Goal: Task Accomplishment & Management: Complete application form

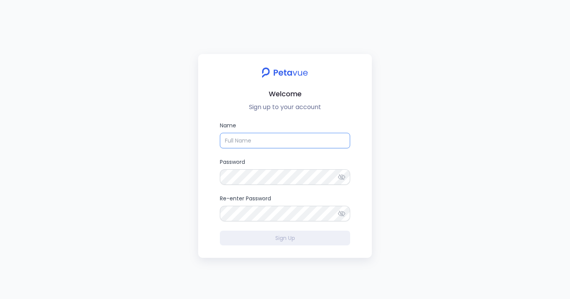
click at [287, 145] on input "Name" at bounding box center [285, 141] width 130 height 16
type input "Ijas"
click at [343, 176] on icon at bounding box center [341, 177] width 7 height 6
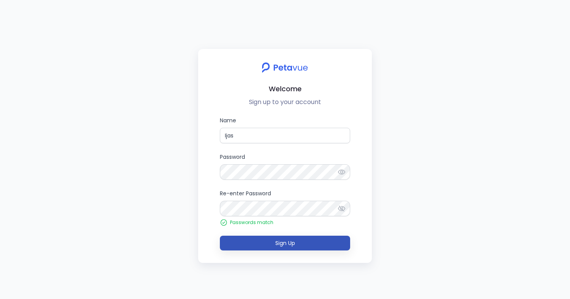
click at [314, 240] on button "Sign Up" at bounding box center [285, 243] width 130 height 15
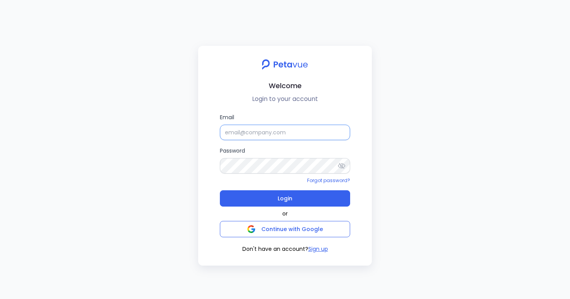
click at [307, 132] on input "Email" at bounding box center [285, 133] width 130 height 16
type input "[EMAIL_ADDRESS][DOMAIN_NAME]"
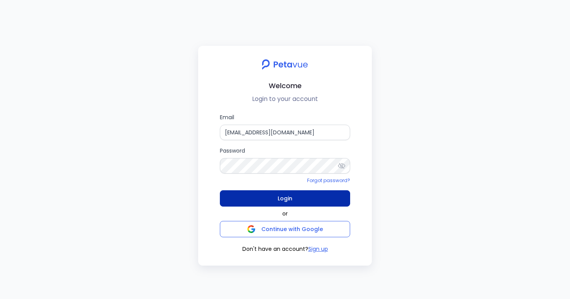
click at [240, 200] on button "Login" at bounding box center [285, 198] width 130 height 16
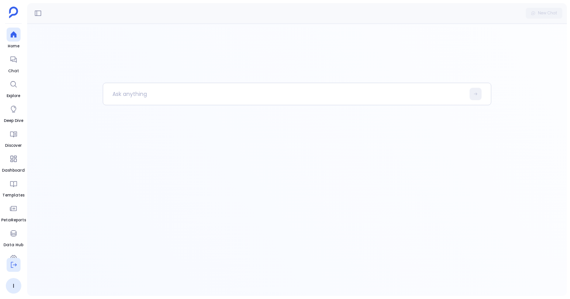
click at [16, 262] on icon at bounding box center [14, 265] width 8 height 8
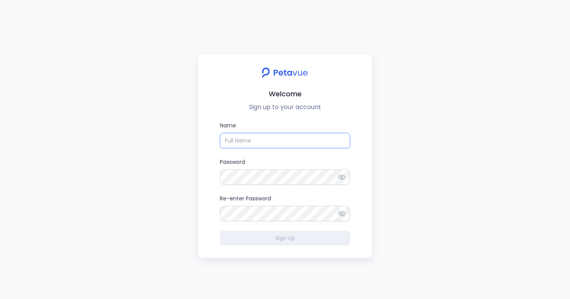
click at [234, 141] on input "Name" at bounding box center [285, 141] width 130 height 16
type input "Ijas A"
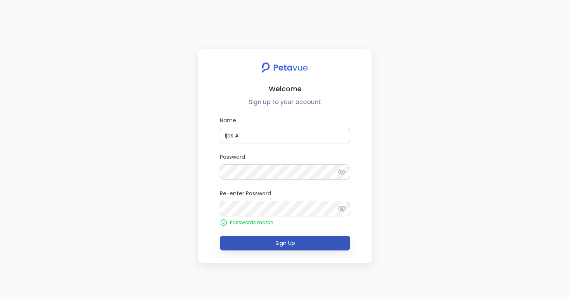
click at [246, 243] on button "Sign Up" at bounding box center [285, 243] width 130 height 15
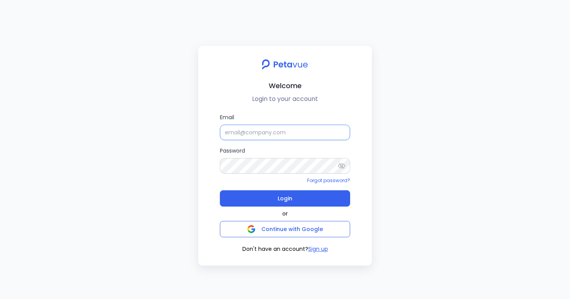
click at [270, 137] on input "Email" at bounding box center [285, 133] width 130 height 16
type input "[EMAIL_ADDRESS][DOMAIN_NAME]"
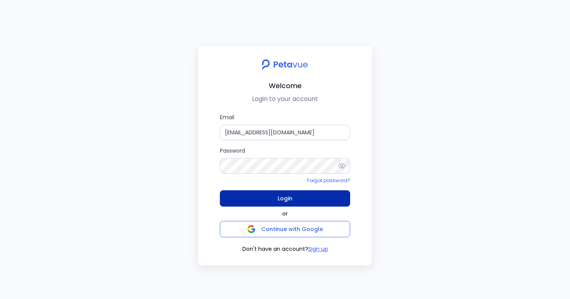
click at [237, 199] on button "Login" at bounding box center [285, 198] width 130 height 16
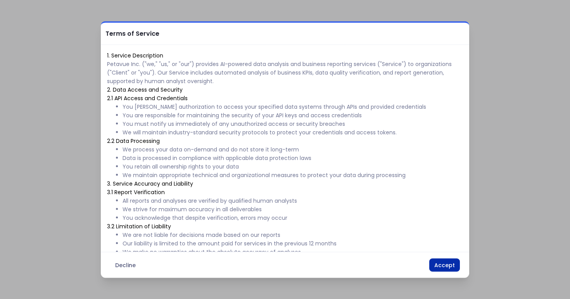
click at [441, 269] on button "Accept" at bounding box center [445, 264] width 31 height 13
